Goal: Task Accomplishment & Management: Use online tool/utility

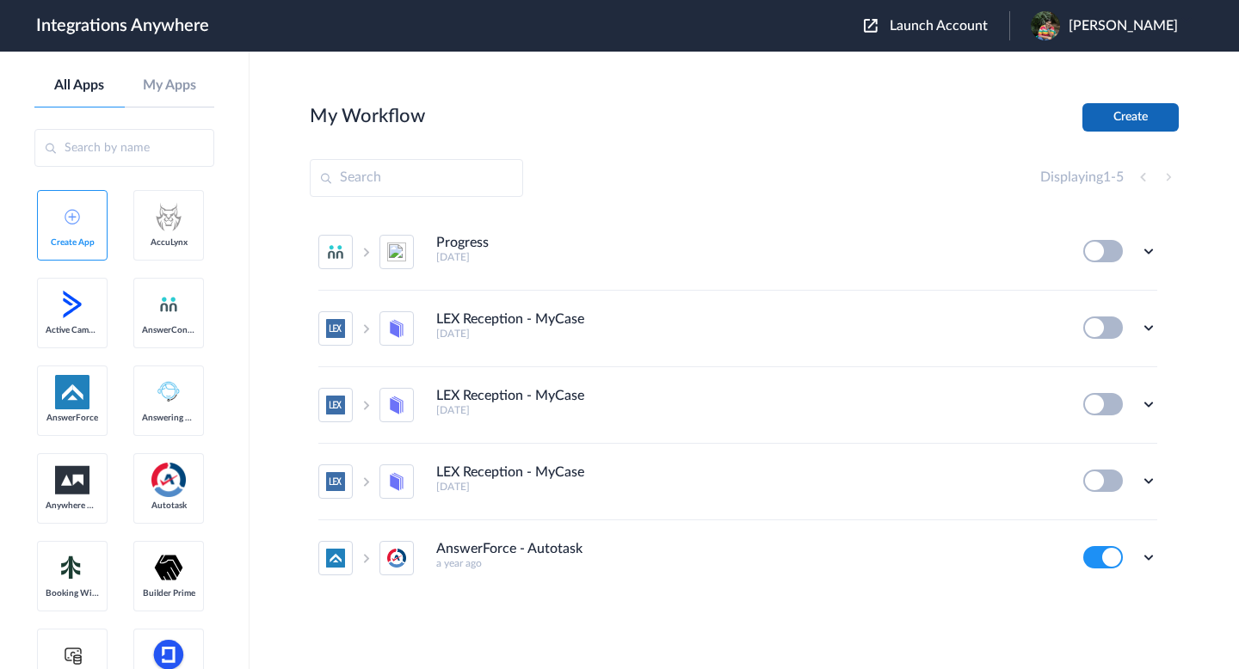
click at [1119, 127] on button "Create" at bounding box center [1130, 117] width 96 height 28
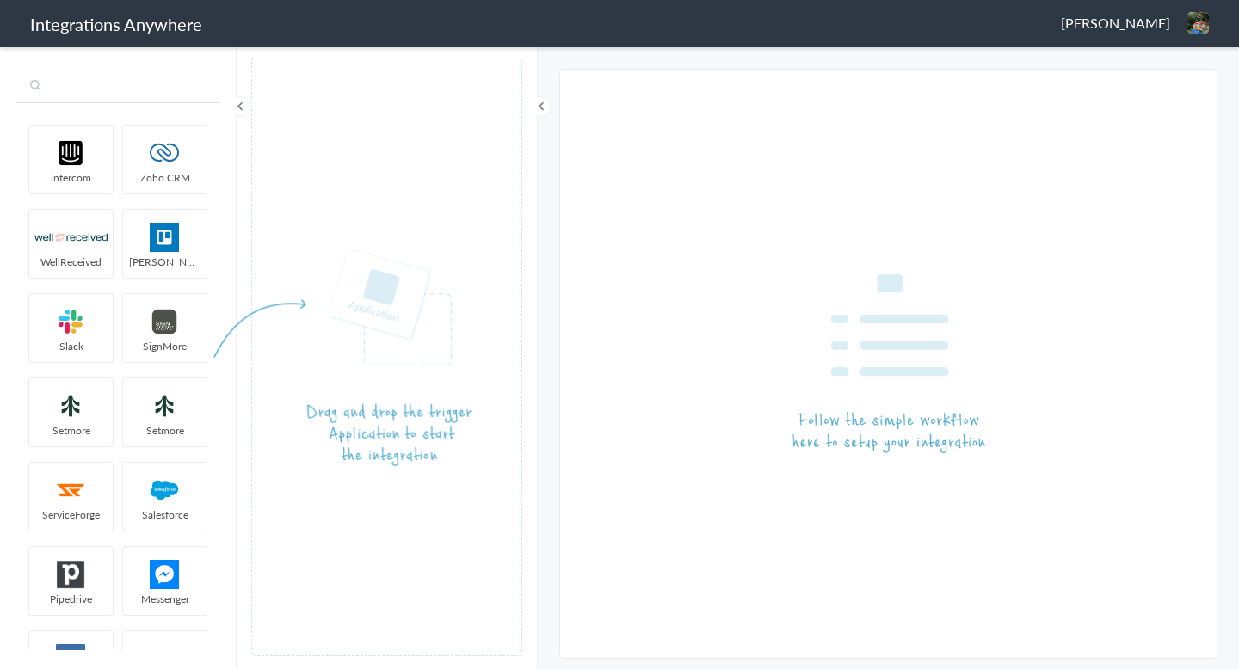
click at [146, 92] on input "text" at bounding box center [118, 87] width 202 height 33
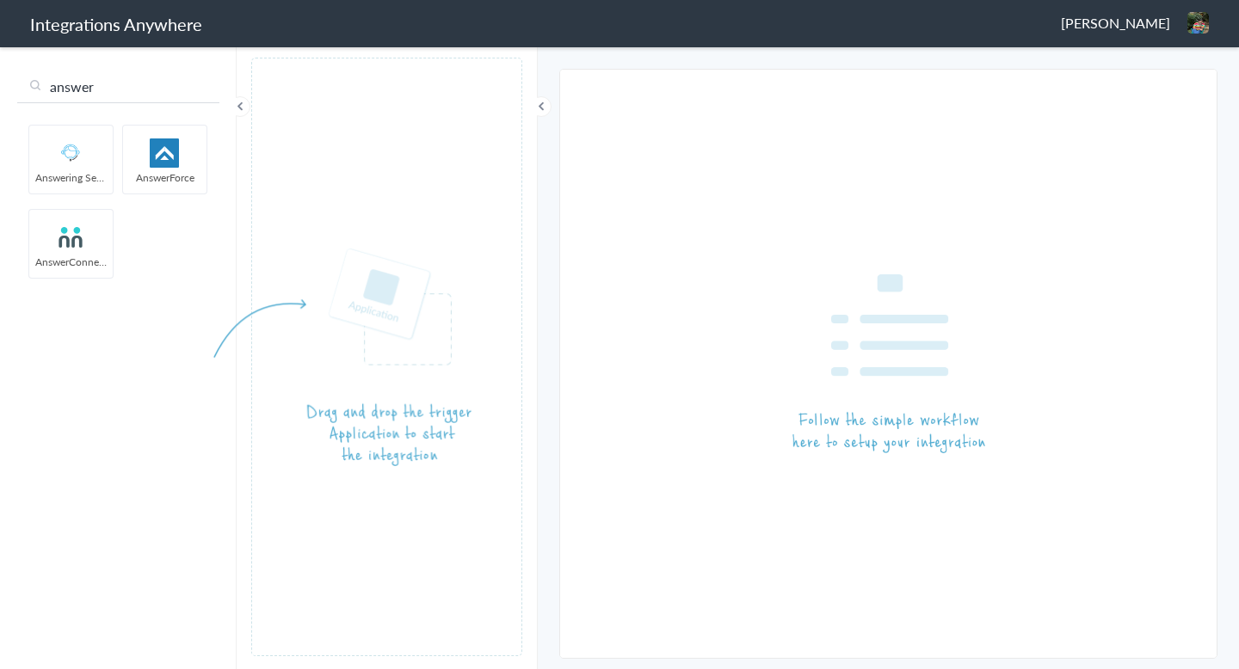
type input "answer"
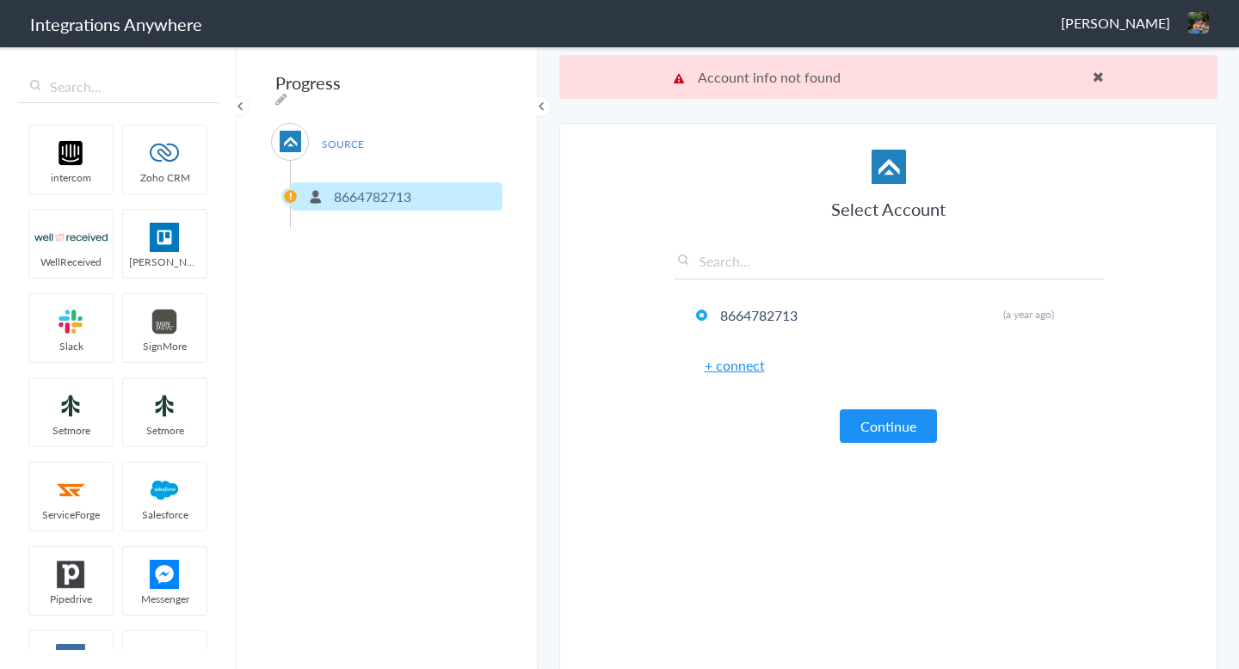
click at [288, 123] on div "SOURCE" at bounding box center [290, 142] width 38 height 38
click at [287, 140] on img at bounding box center [291, 142] width 22 height 22
click at [482, 83] on div "Progress SOURCE 8664782713 Filter Applied" at bounding box center [387, 357] width 301 height 625
click at [287, 92] on icon at bounding box center [281, 99] width 12 height 14
type input "Progress"
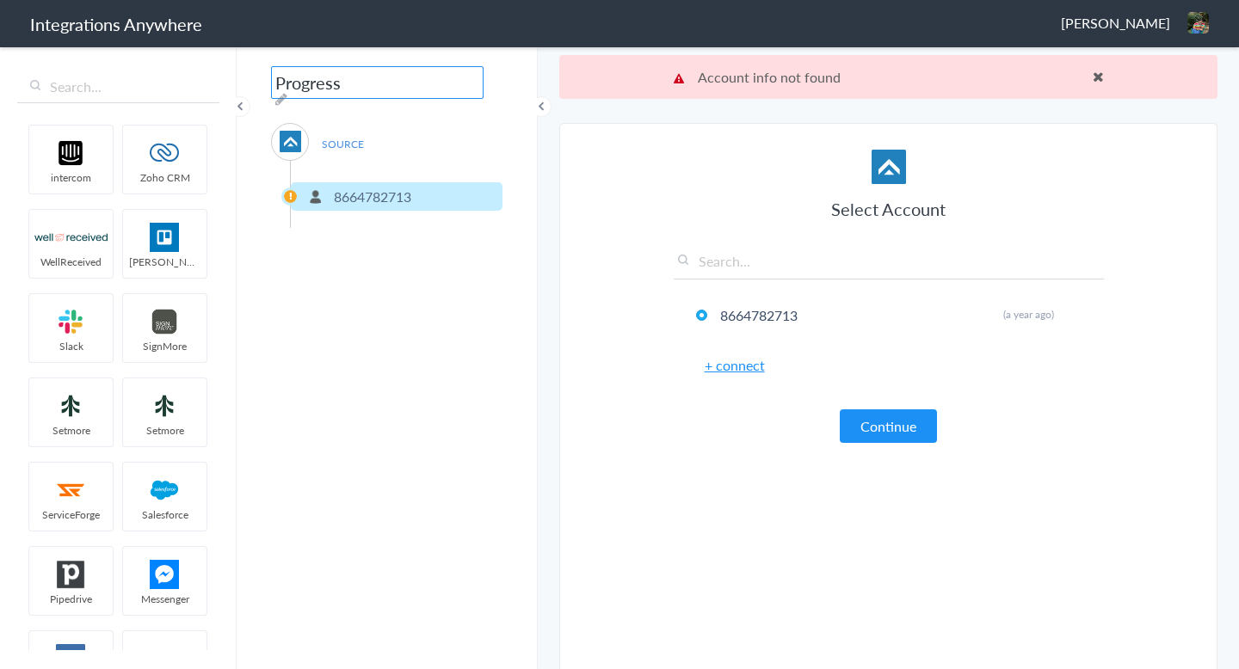
click at [497, 300] on div "Progress SOURCE 8664782713 Filter Applied" at bounding box center [387, 357] width 301 height 625
click at [1094, 70] on span at bounding box center [1098, 77] width 11 height 14
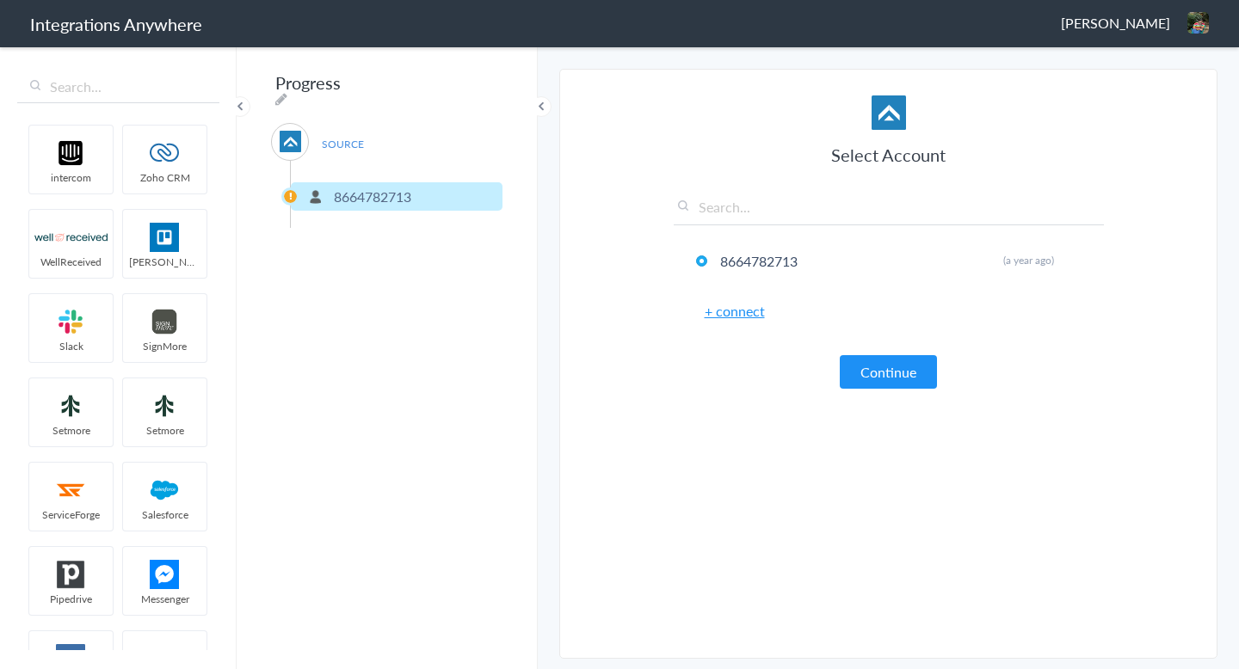
click at [441, 297] on div "Progress SOURCE 8664782713 Filter Applied" at bounding box center [387, 357] width 301 height 625
click at [1187, 24] on img at bounding box center [1198, 23] width 22 height 22
click at [1152, 89] on li "Dashboard" at bounding box center [1161, 89] width 119 height 26
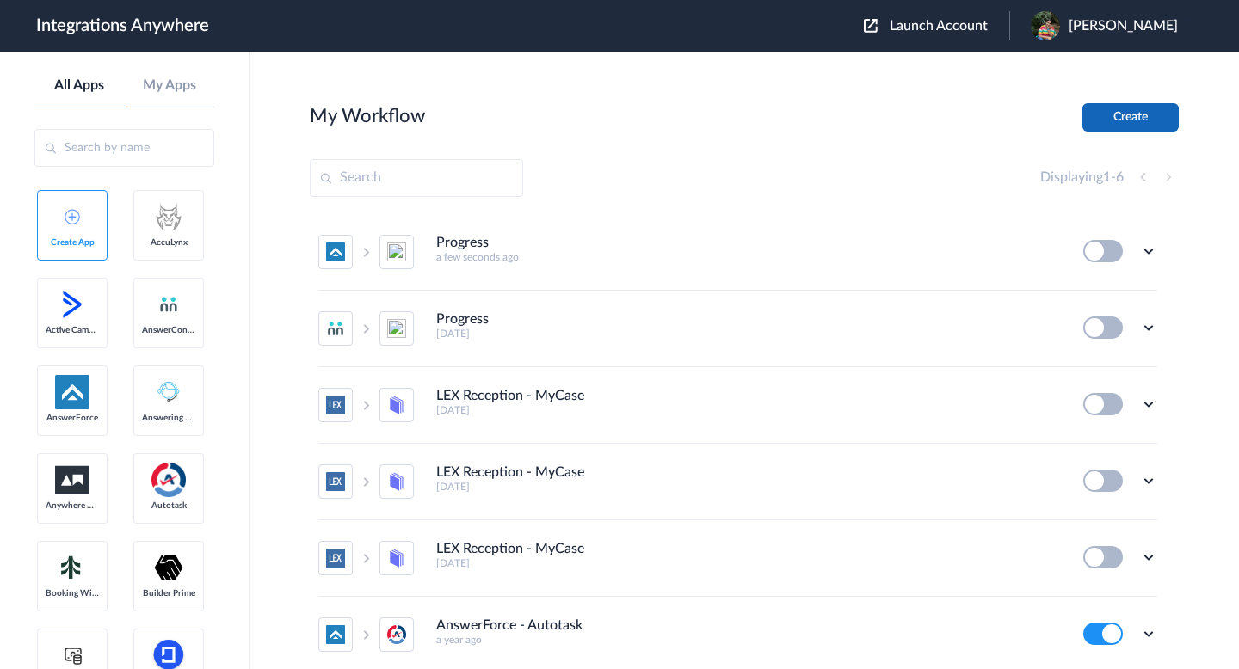
click at [1120, 124] on button "Create" at bounding box center [1130, 117] width 96 height 28
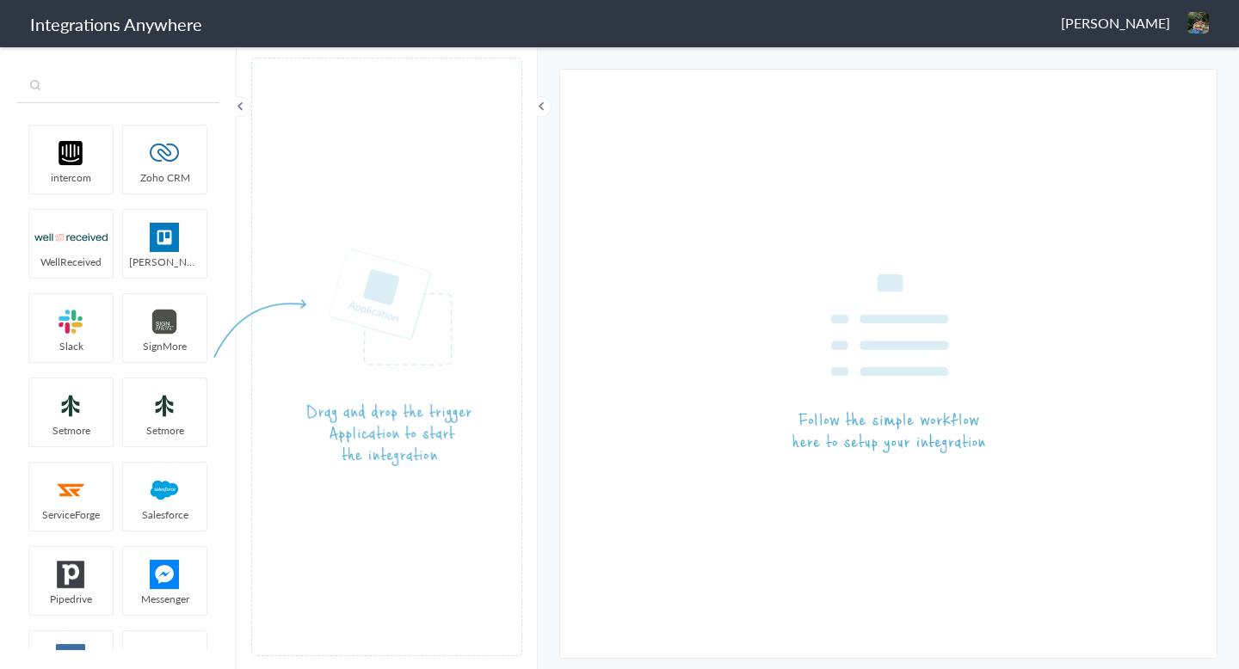
click at [118, 88] on input "text" at bounding box center [118, 87] width 202 height 33
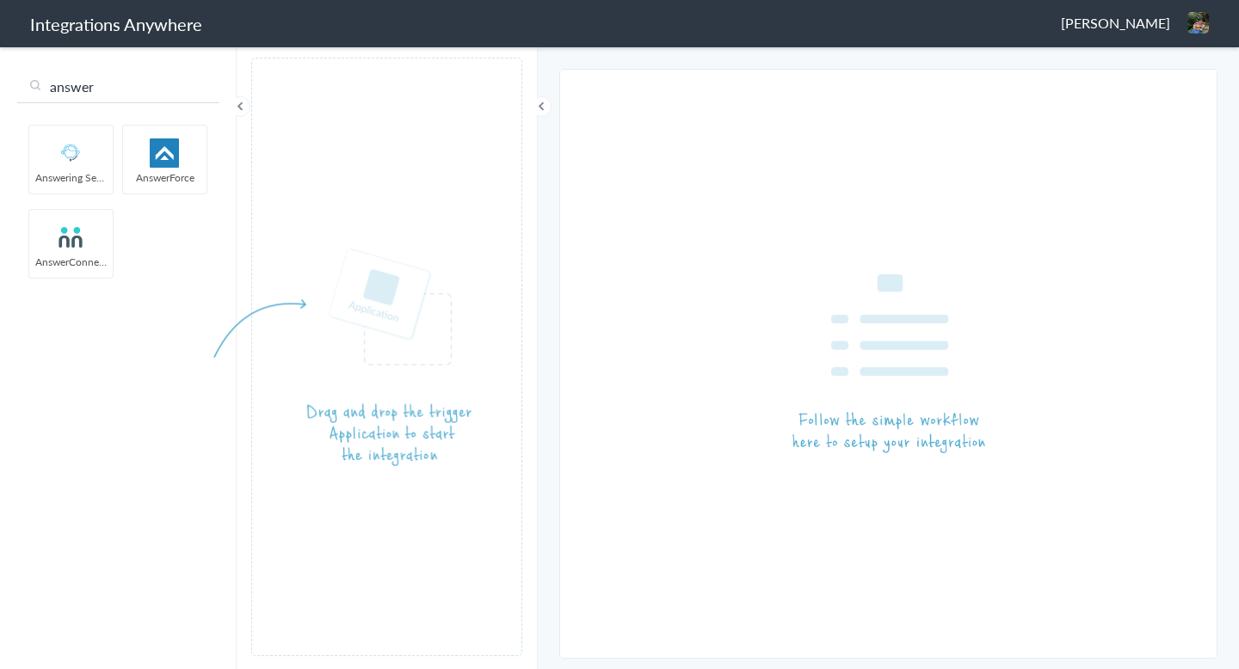
type input "answer"
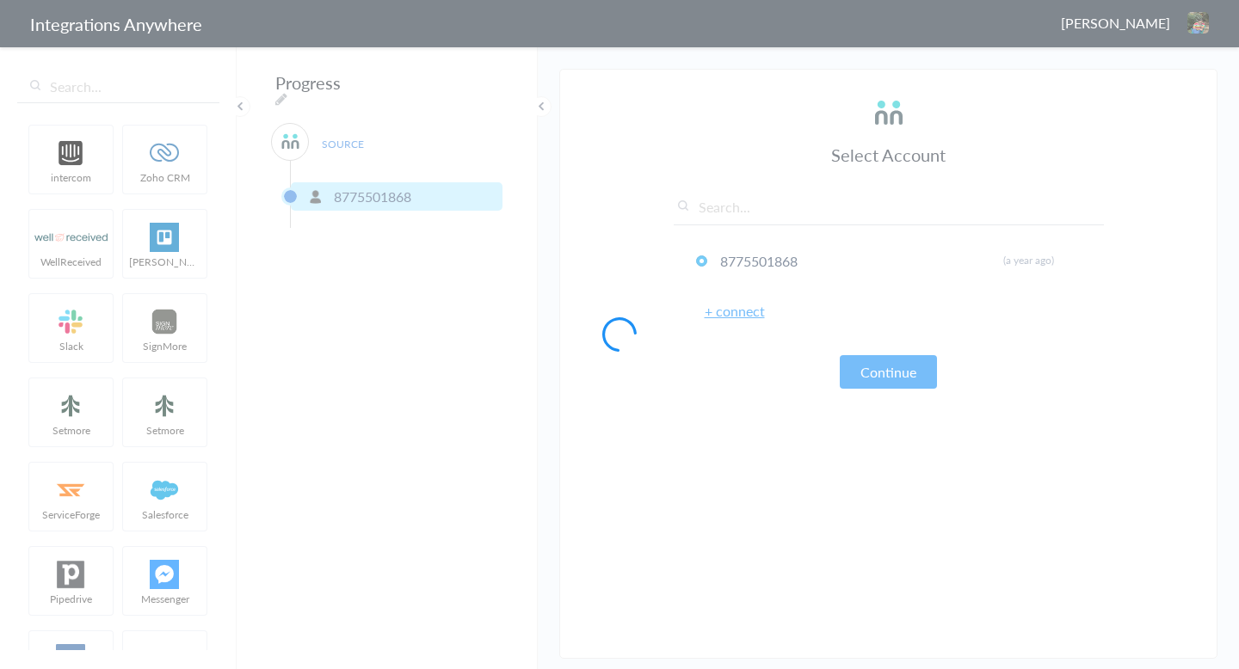
click at [884, 388] on div at bounding box center [619, 334] width 1239 height 669
click at [885, 373] on div at bounding box center [619, 334] width 1239 height 669
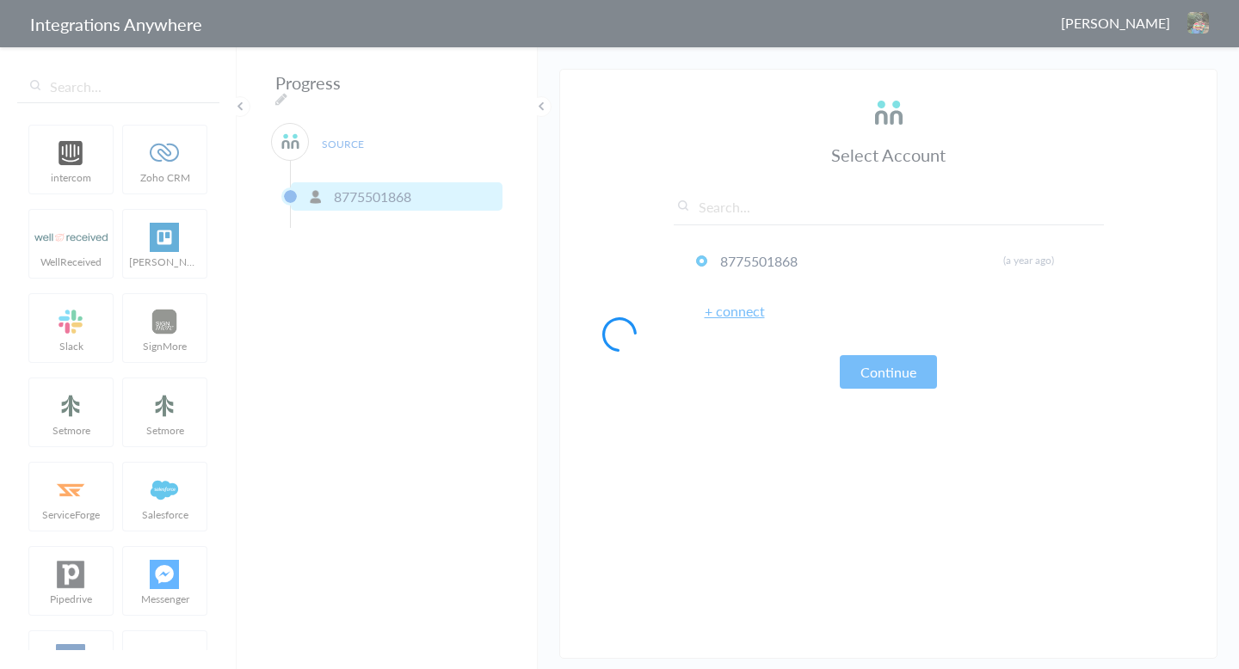
click at [885, 373] on div at bounding box center [619, 334] width 1239 height 669
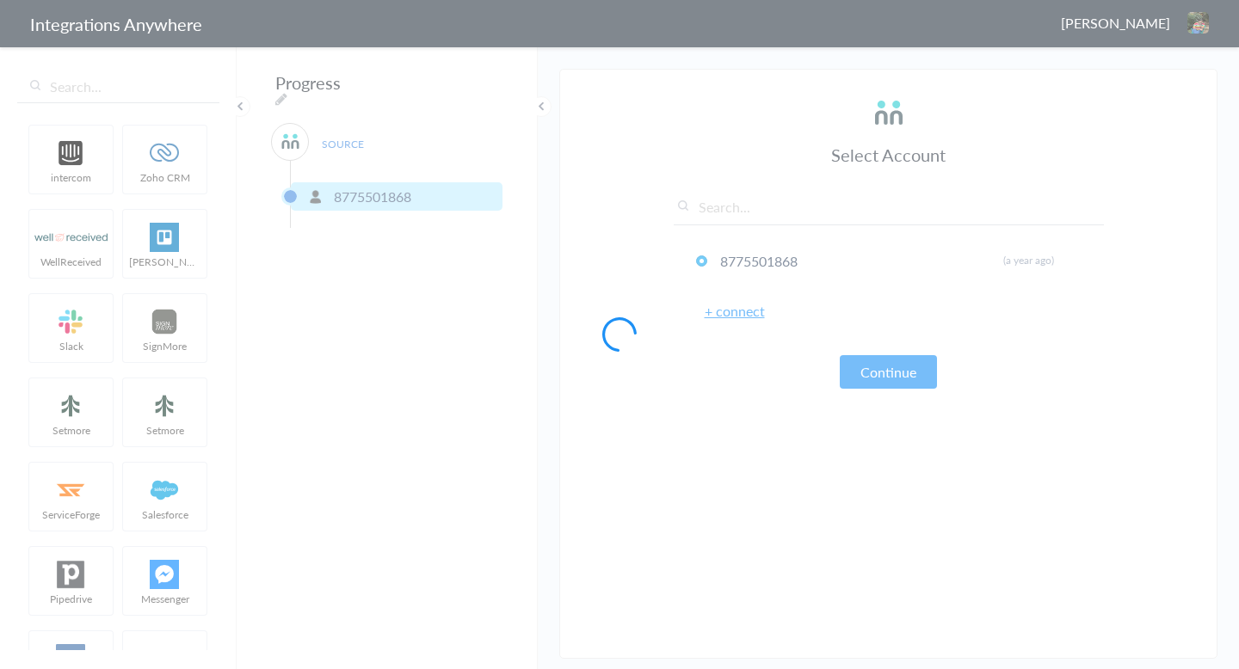
click at [885, 373] on div at bounding box center [619, 334] width 1239 height 669
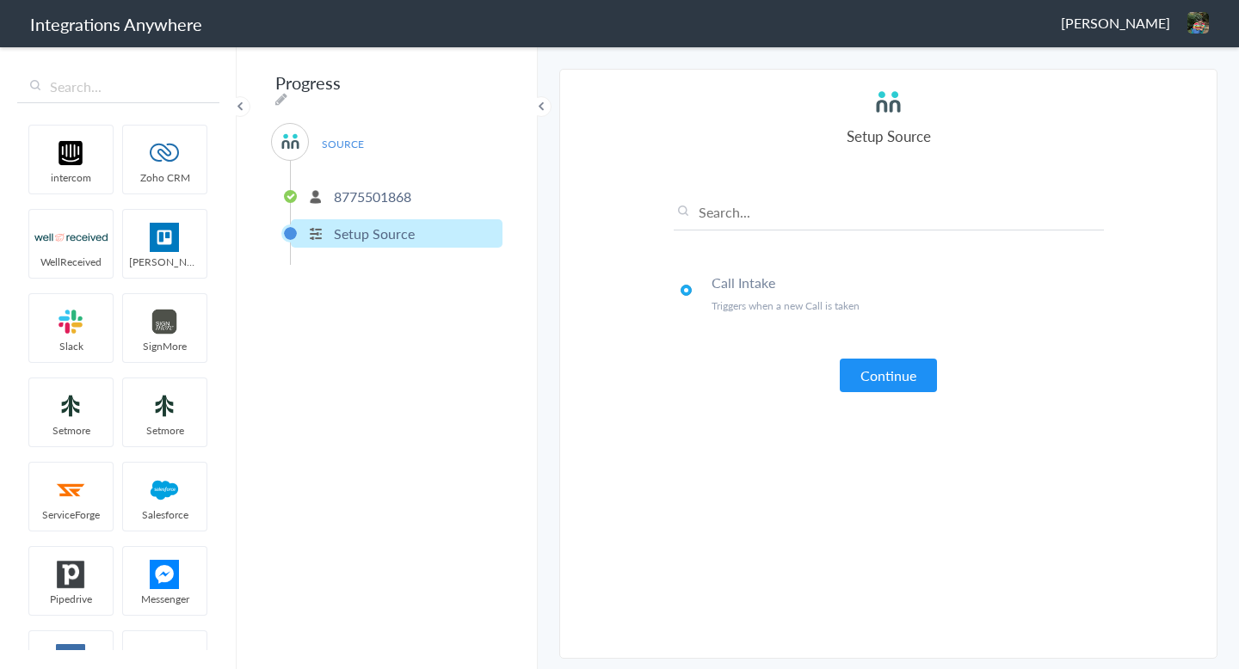
click at [885, 373] on button "Continue" at bounding box center [888, 376] width 97 height 34
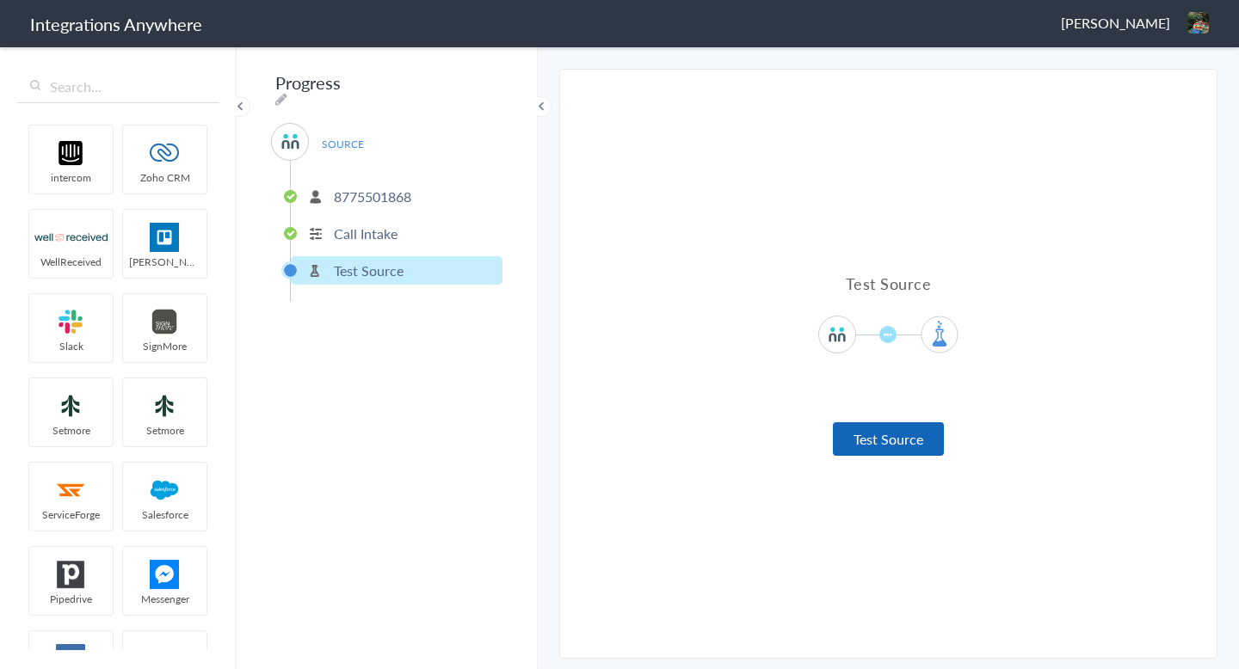
click at [886, 436] on button "Test Source" at bounding box center [888, 439] width 111 height 34
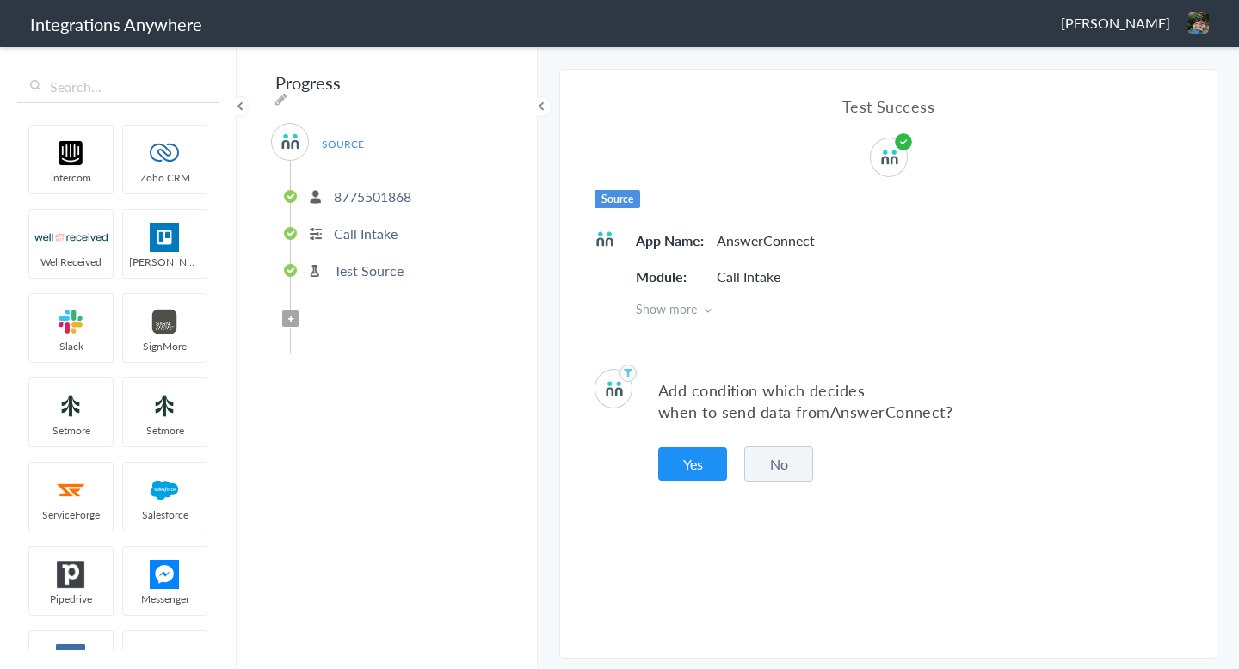
click at [803, 459] on button "No" at bounding box center [778, 464] width 69 height 35
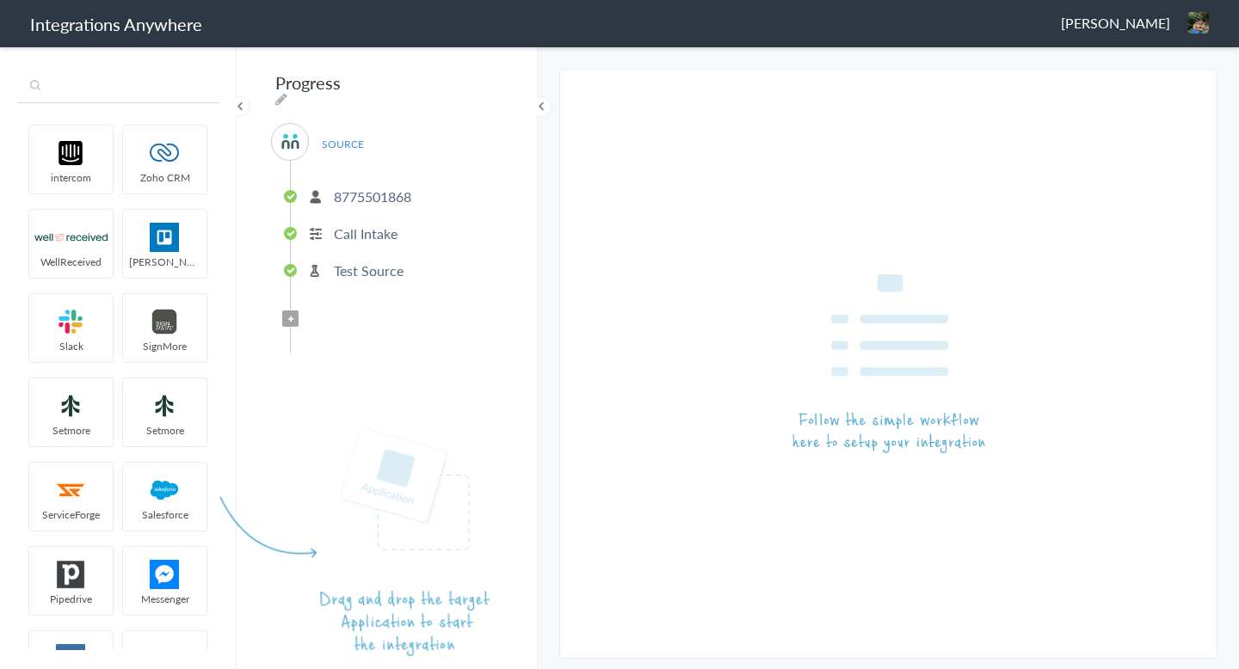
click at [111, 92] on input "text" at bounding box center [118, 87] width 202 height 33
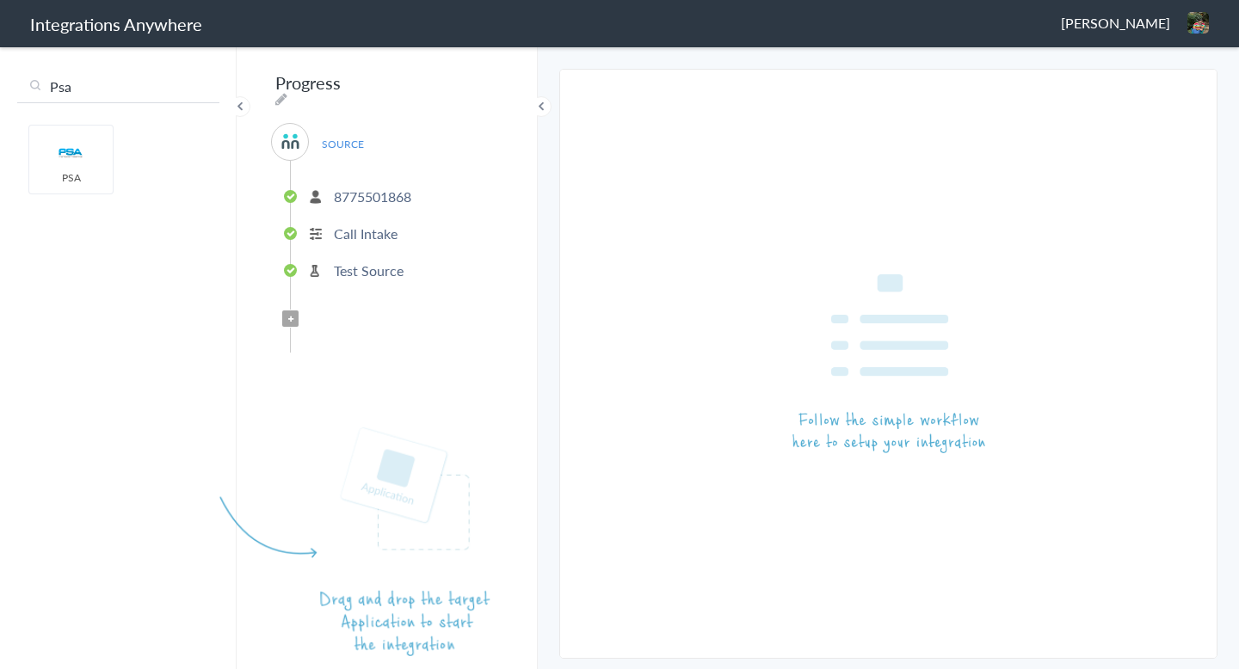
type input "Psa"
click at [455, 320] on article at bounding box center [386, 357] width 271 height 599
click at [1190, 35] on header "Integrations Anywhere Latha Logout Dashboard" at bounding box center [619, 23] width 1239 height 47
click at [1199, 27] on img at bounding box center [1198, 23] width 22 height 22
click at [1149, 96] on li "Dashboard" at bounding box center [1161, 89] width 119 height 26
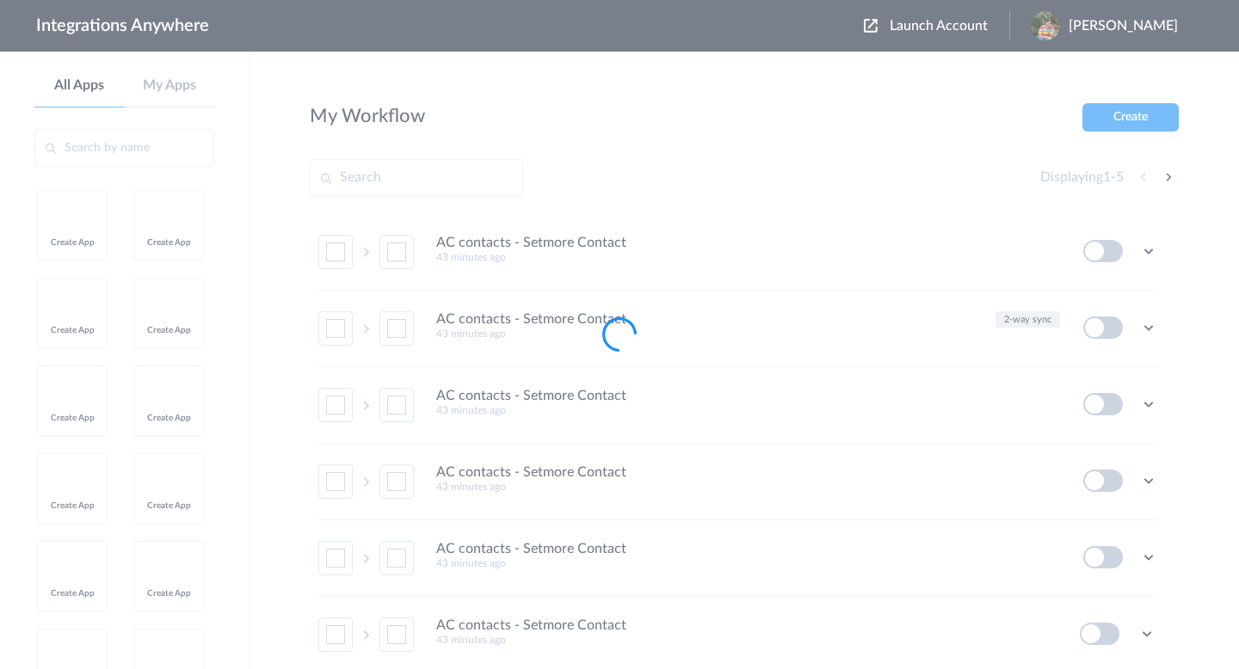
click at [798, 169] on div at bounding box center [619, 334] width 1239 height 669
